Goal: Information Seeking & Learning: Learn about a topic

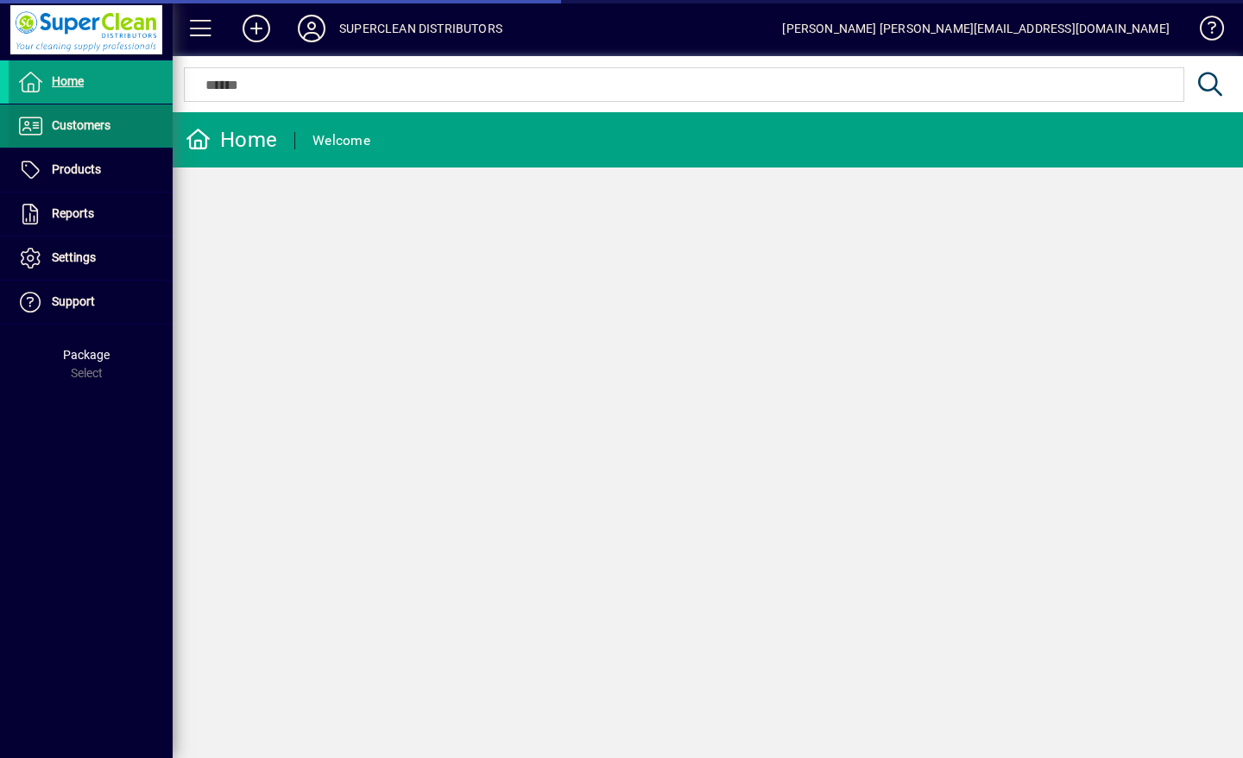
click at [87, 123] on span "Customers" at bounding box center [81, 125] width 59 height 14
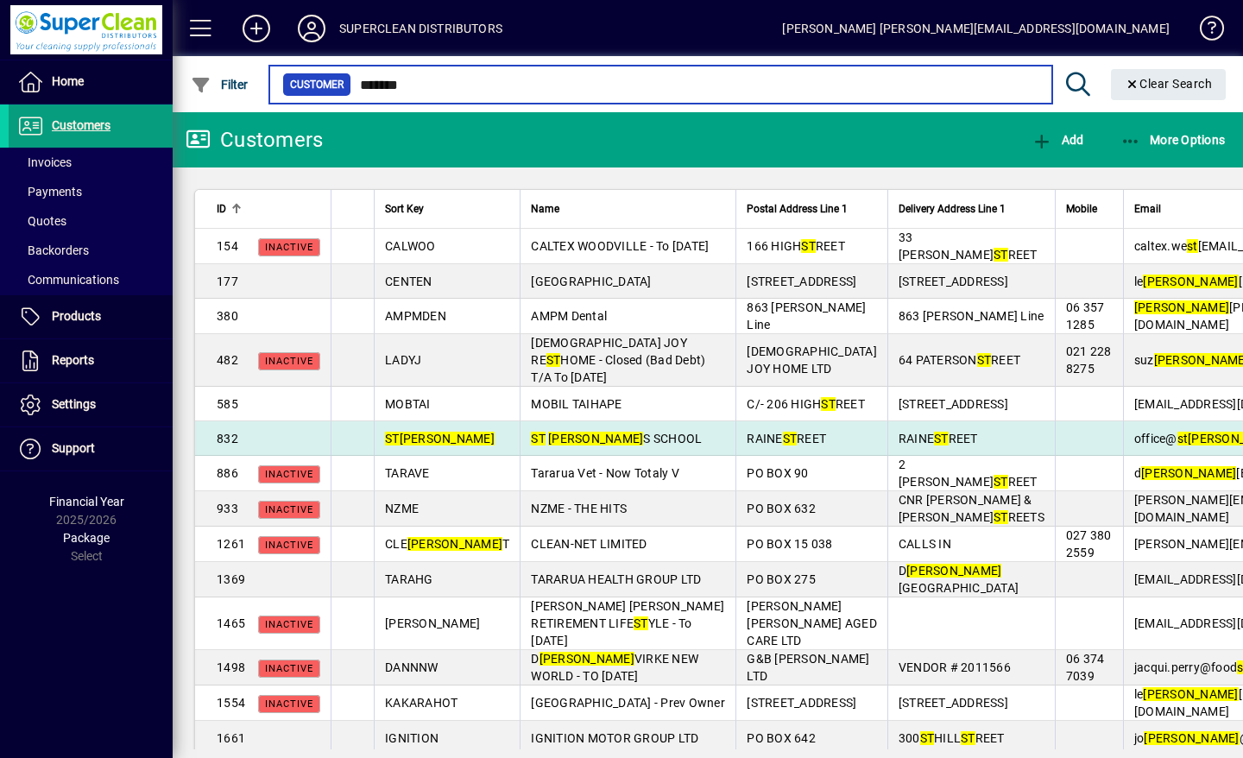
type input "*******"
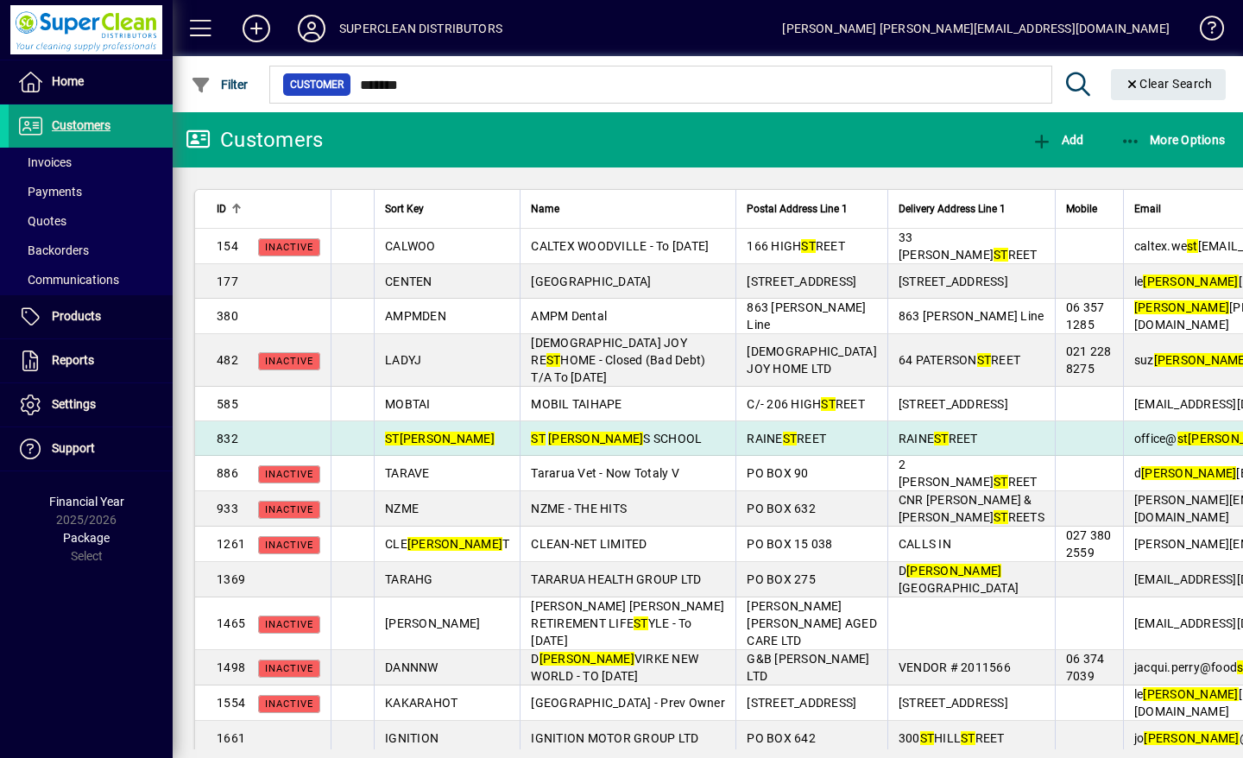
click at [558, 445] on span "ST ANNE S SCHOOL" at bounding box center [616, 438] width 171 height 14
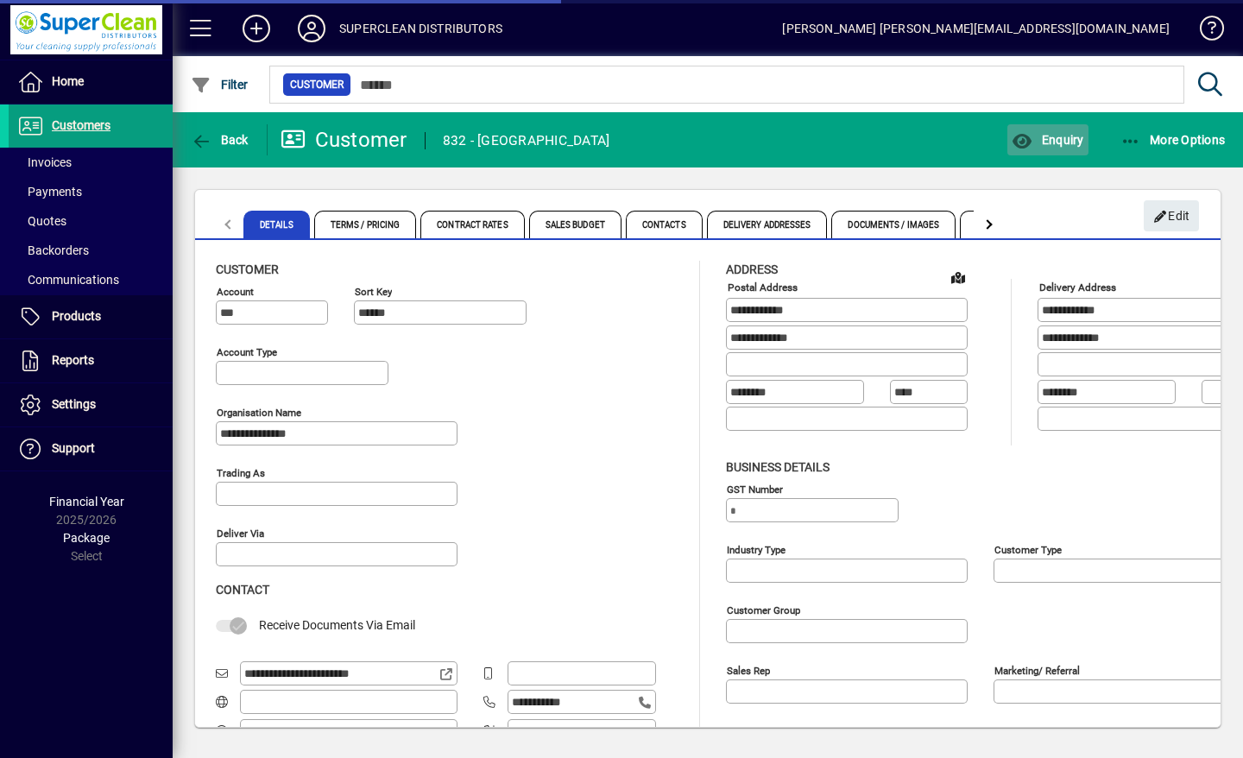
click at [1054, 138] on span "Enquiry" at bounding box center [1047, 140] width 72 height 14
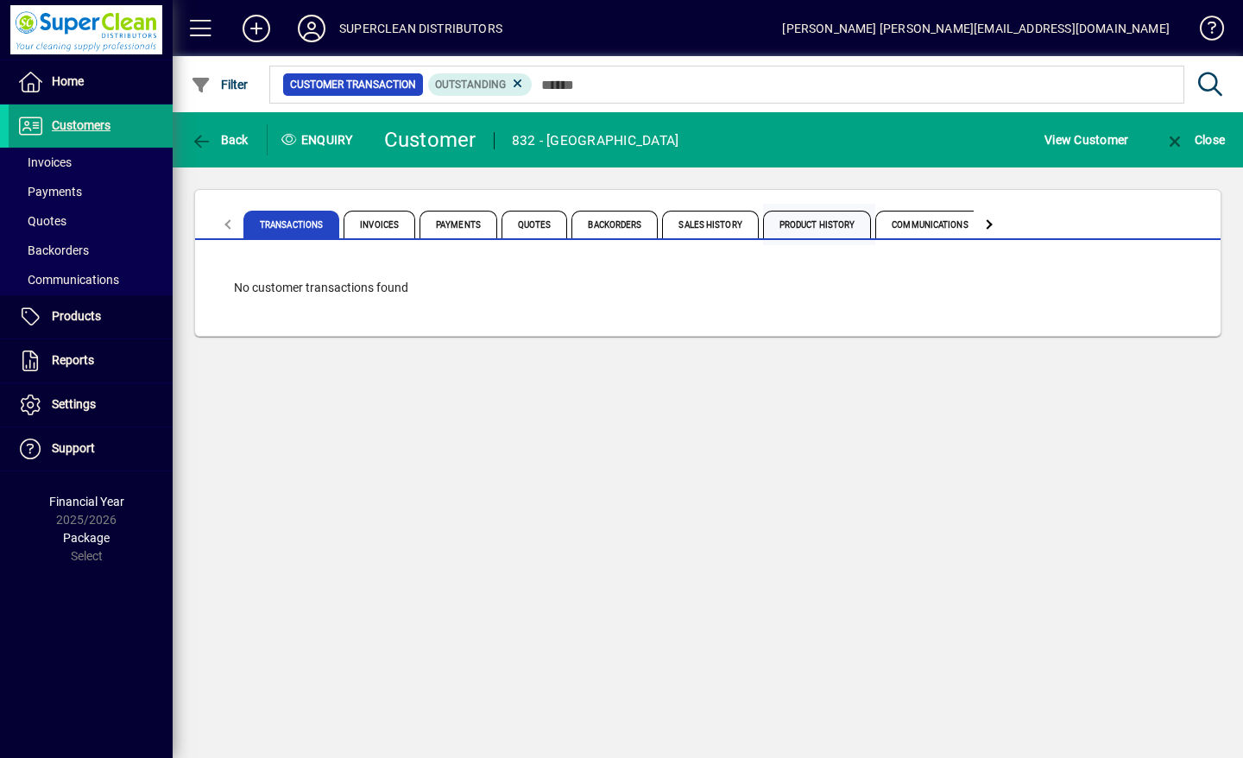
click at [838, 220] on span "Product History" at bounding box center [817, 225] width 109 height 28
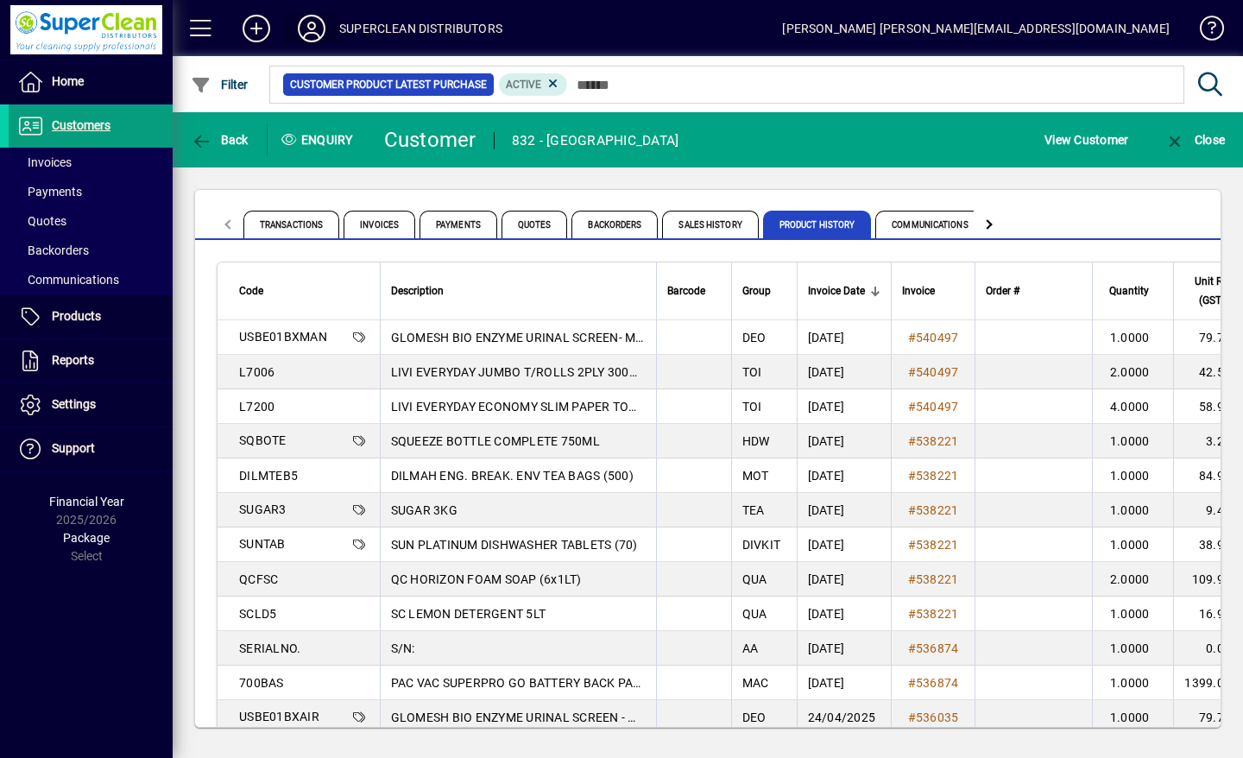
click at [305, 29] on icon at bounding box center [311, 29] width 35 height 28
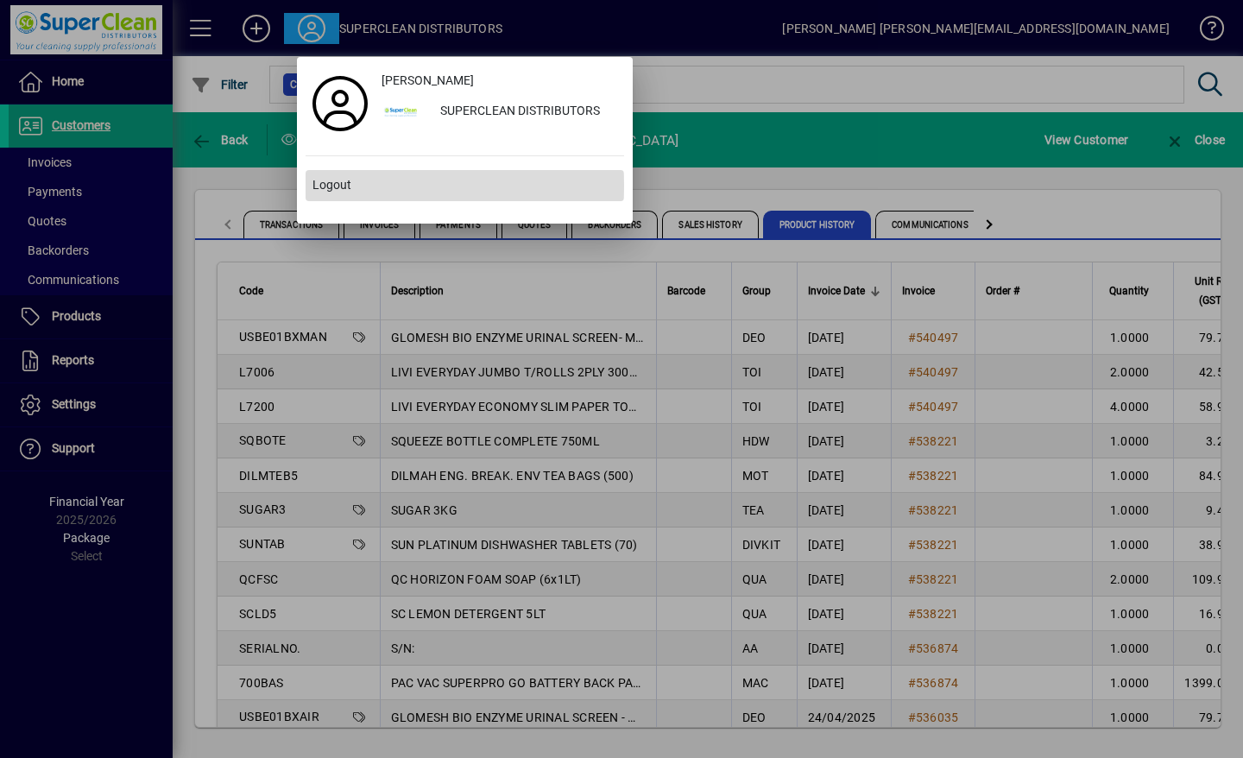
click at [322, 186] on span "Logout" at bounding box center [331, 185] width 39 height 18
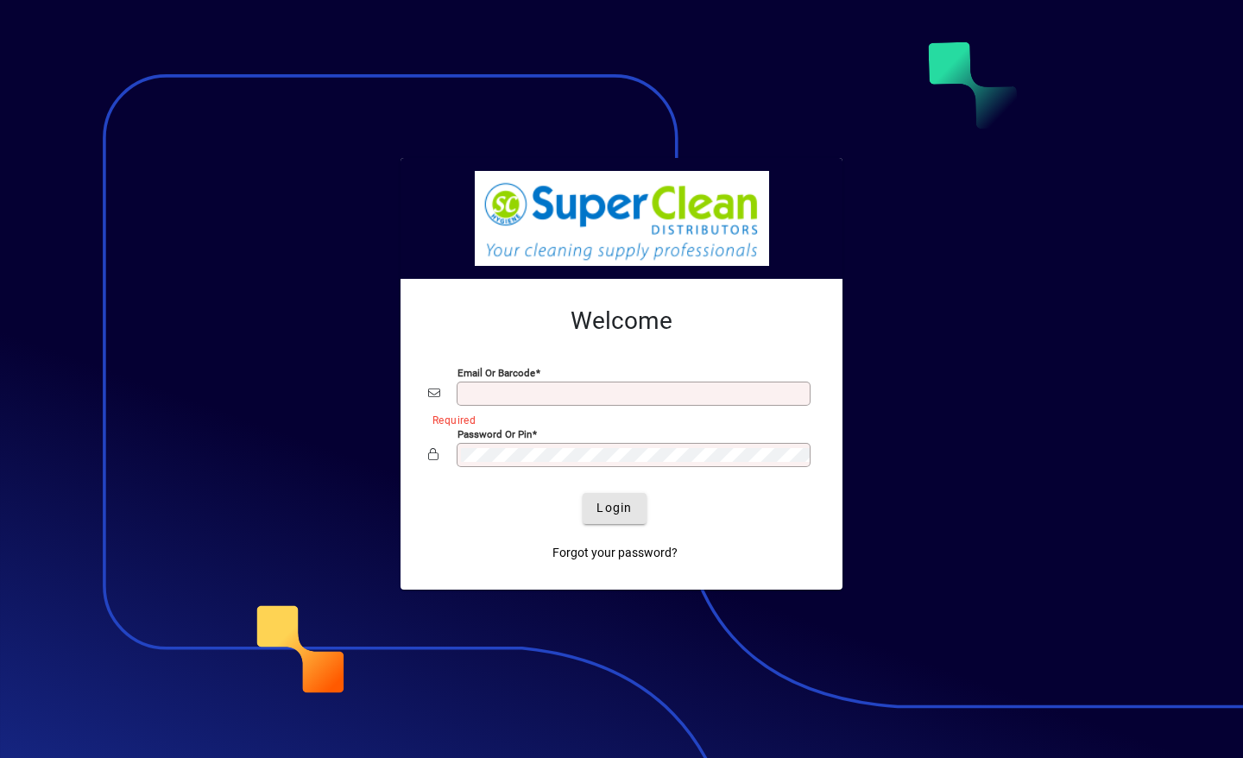
type input "**********"
click at [628, 501] on span "Login" at bounding box center [613, 508] width 35 height 18
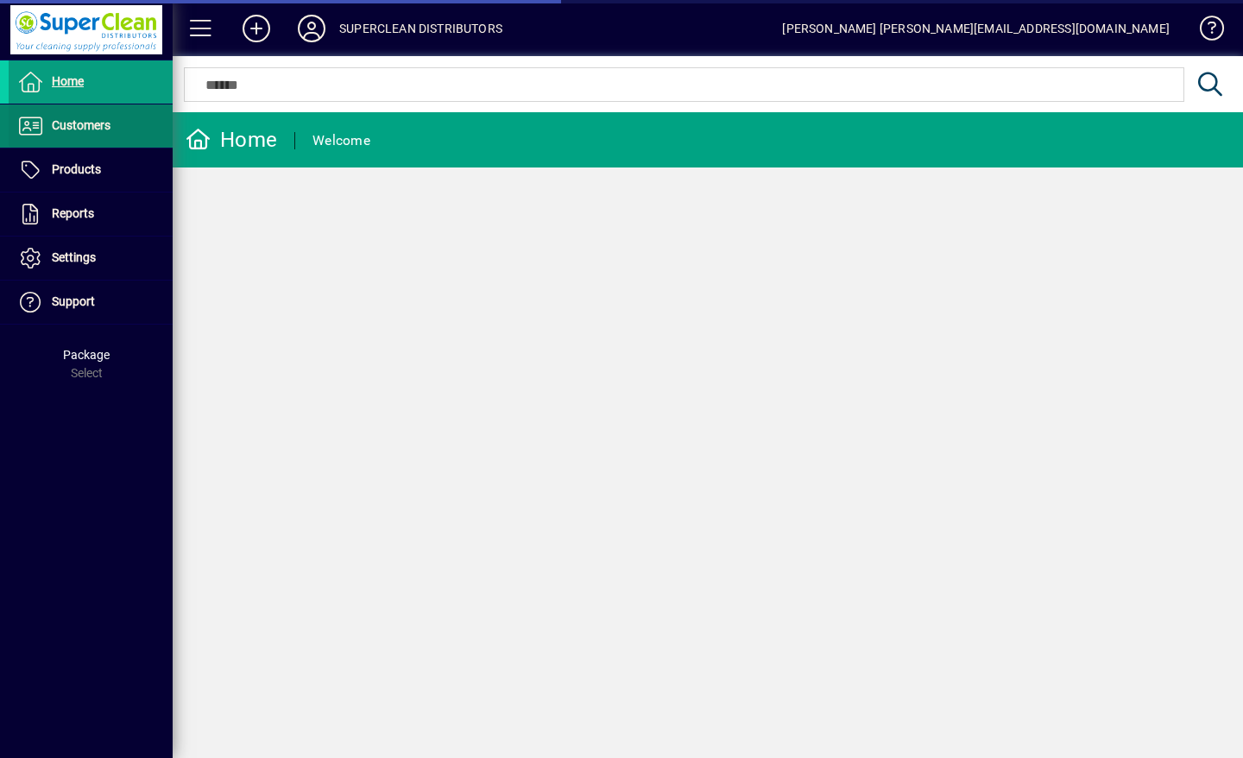
click at [104, 135] on span "Customers" at bounding box center [60, 126] width 102 height 21
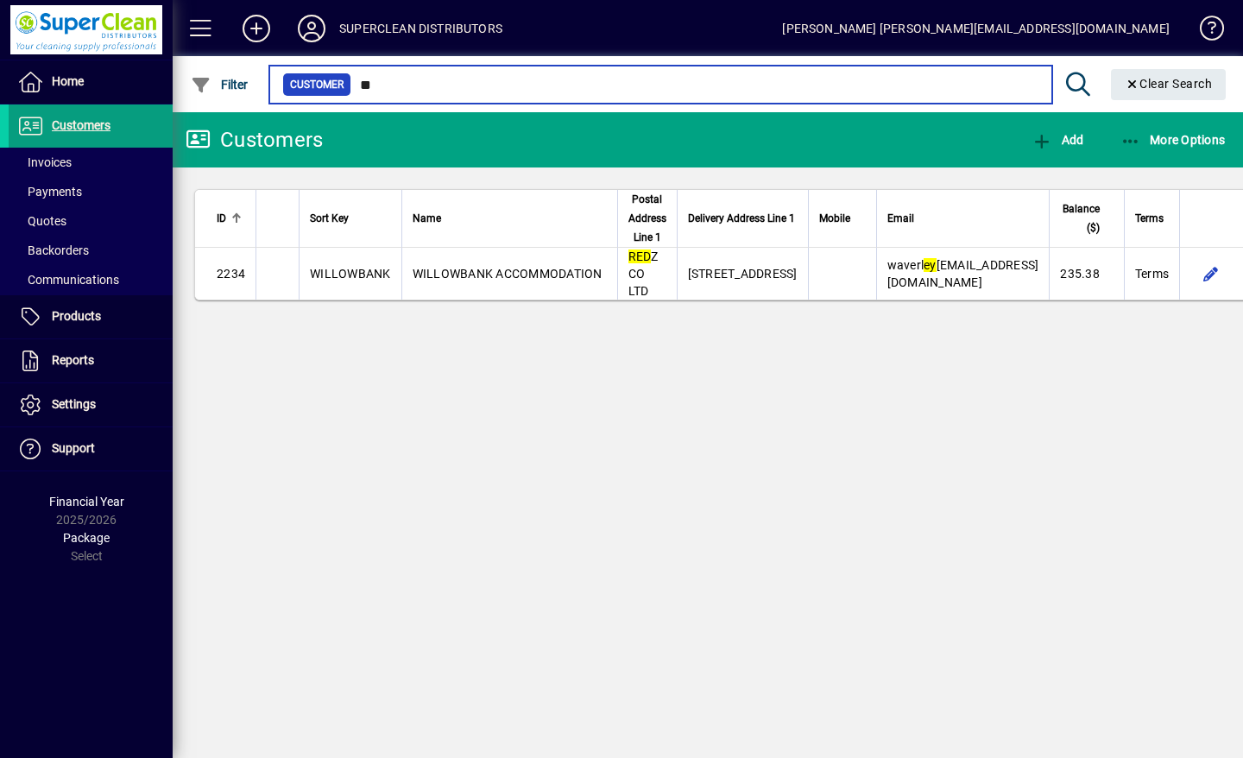
type input "*"
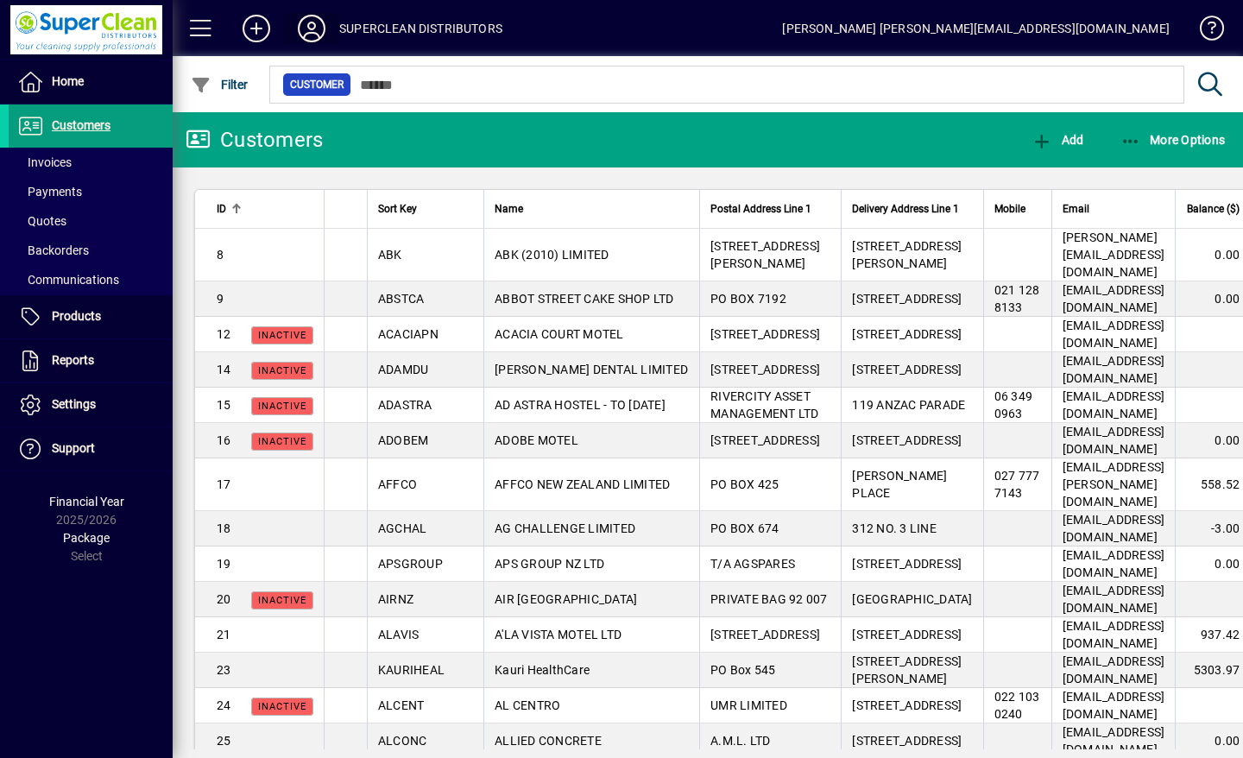
click at [312, 35] on icon at bounding box center [311, 29] width 35 height 28
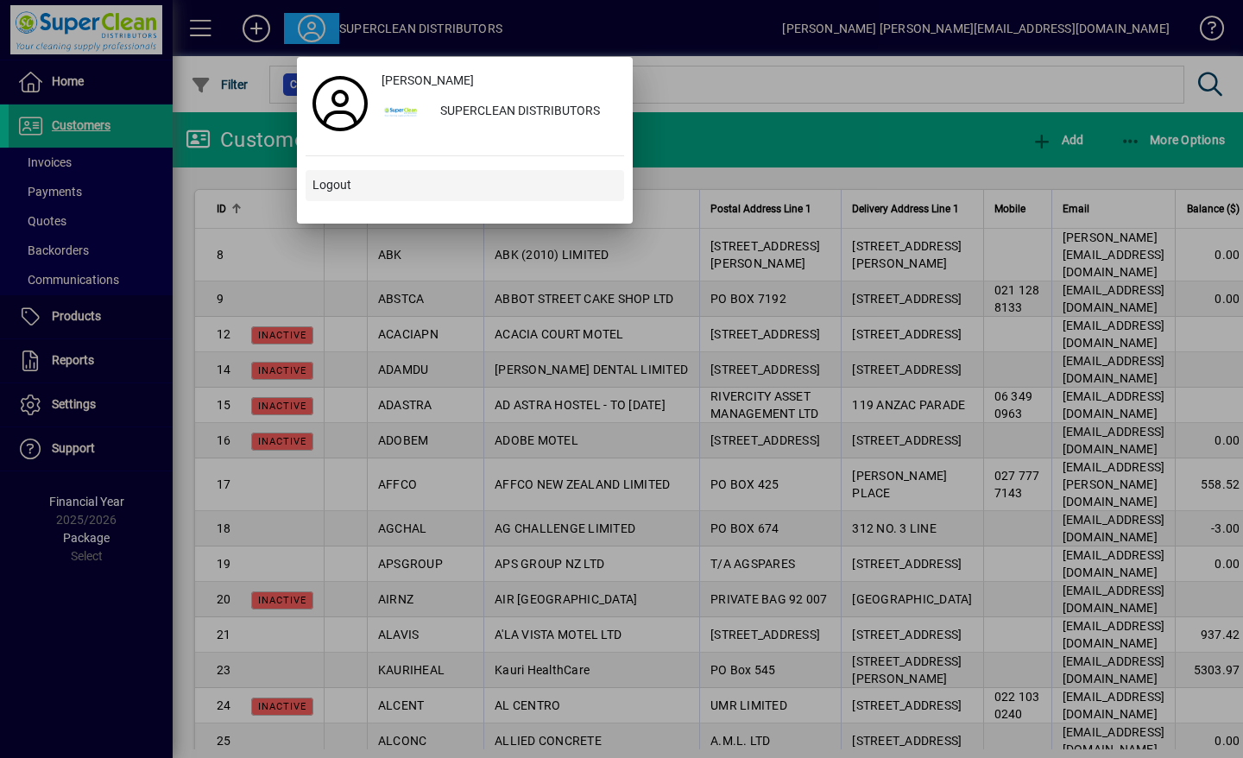
click at [322, 186] on span "Logout" at bounding box center [331, 185] width 39 height 18
